Goal: Task Accomplishment & Management: Manage account settings

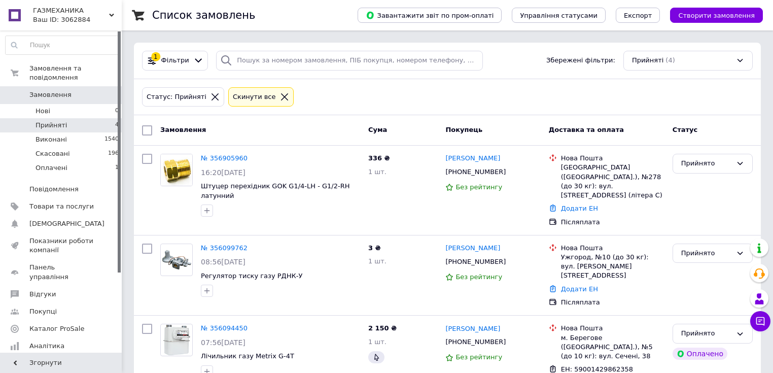
click at [55, 16] on div "Ваш ID: 3062884" at bounding box center [77, 19] width 89 height 9
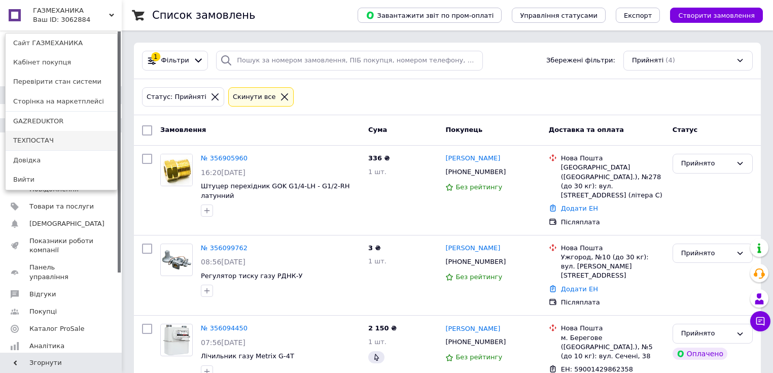
click at [55, 139] on link "ТЕХПОСТАЧ" at bounding box center [62, 140] width 112 height 19
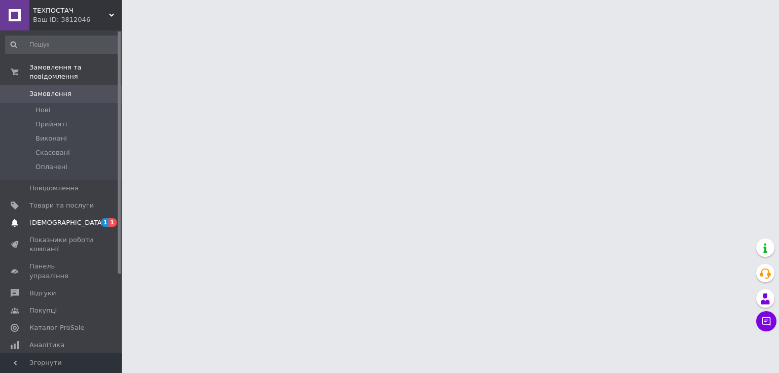
click at [71, 218] on span "[DEMOGRAPHIC_DATA]" at bounding box center [61, 222] width 64 height 9
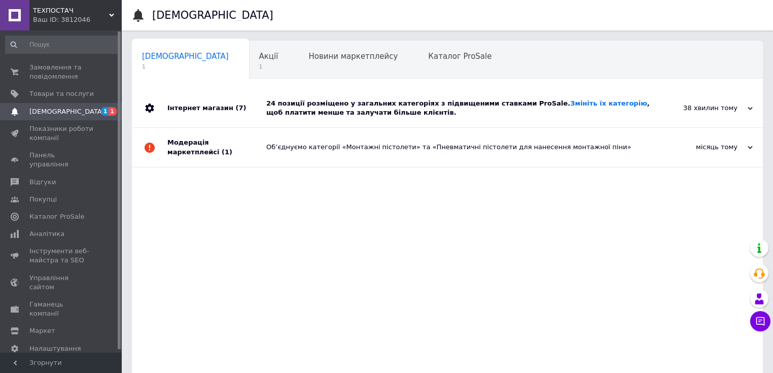
click at [460, 118] on div "24 позиції розміщено у загальних категоріях з підвищеними ставками ProSale. Змі…" at bounding box center [458, 108] width 385 height 39
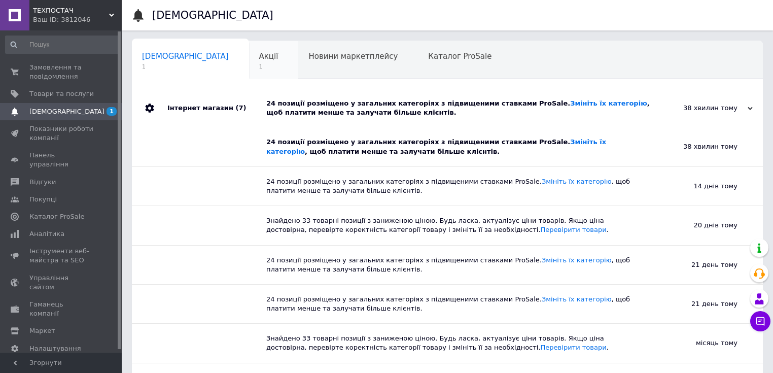
click at [249, 62] on div "Акції 1" at bounding box center [274, 60] width 50 height 39
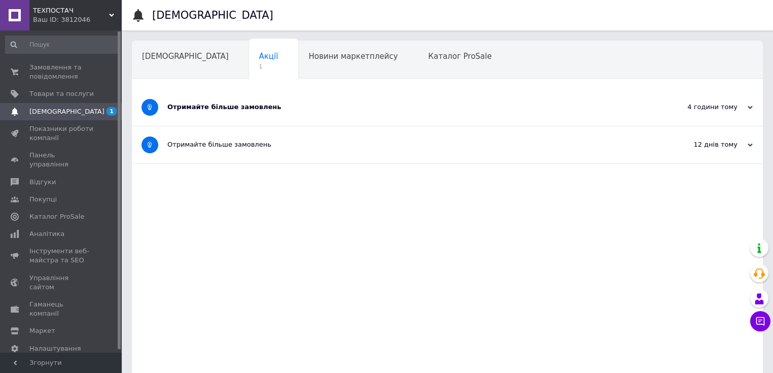
click at [280, 116] on div "Отримайте більше замовлень" at bounding box center [409, 107] width 484 height 37
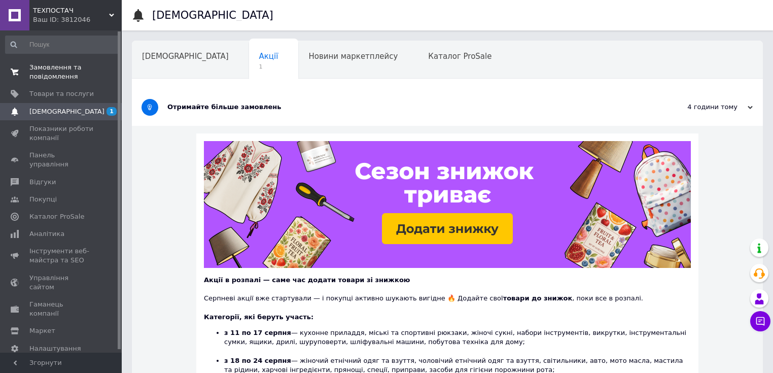
click at [54, 73] on span "Замовлення та повідомлення" at bounding box center [61, 72] width 64 height 18
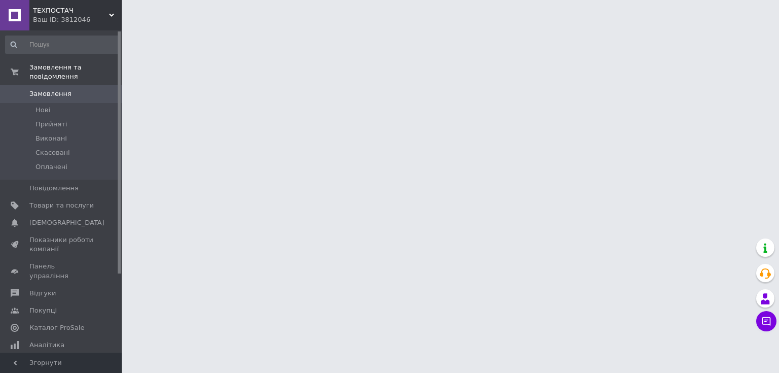
drag, startPoint x: 96, startPoint y: 15, endPoint x: 97, endPoint y: 21, distance: 5.7
click at [96, 15] on div "Ваш ID: 3812046" at bounding box center [77, 19] width 89 height 9
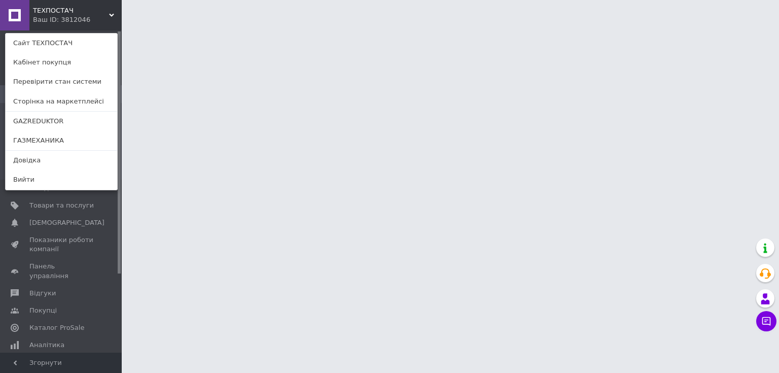
click at [52, 138] on link "ГАЗМЕХАНИКА" at bounding box center [62, 140] width 112 height 19
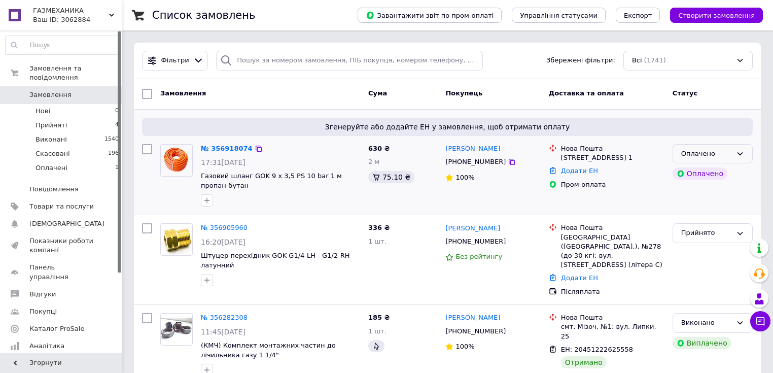
click at [725, 150] on div "Оплачено" at bounding box center [706, 154] width 51 height 11
click at [694, 175] on li "Прийнято" at bounding box center [712, 174] width 79 height 19
